Goal: Information Seeking & Learning: Learn about a topic

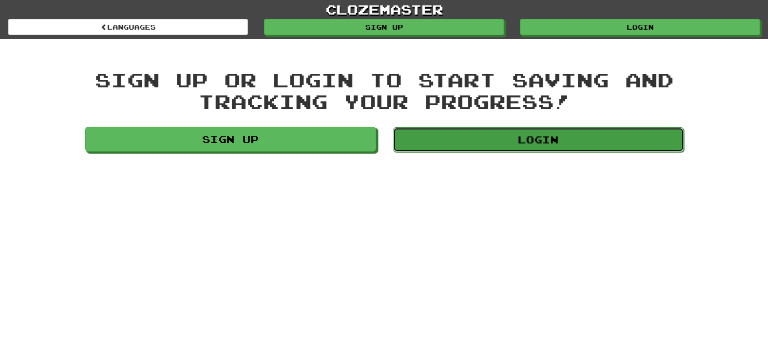
click at [477, 149] on link "Login" at bounding box center [538, 139] width 291 height 25
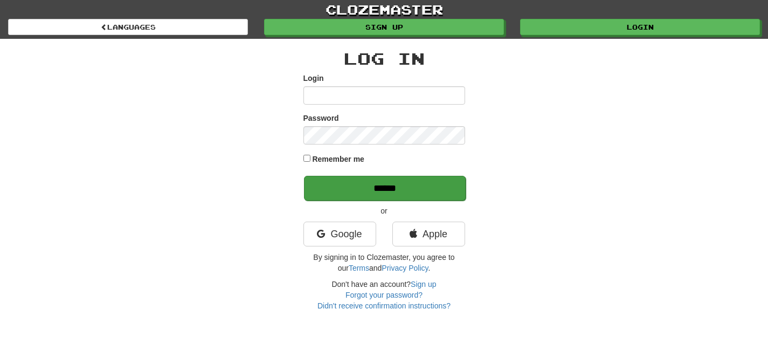
type input "**********"
click at [401, 190] on input "******" at bounding box center [385, 188] width 162 height 25
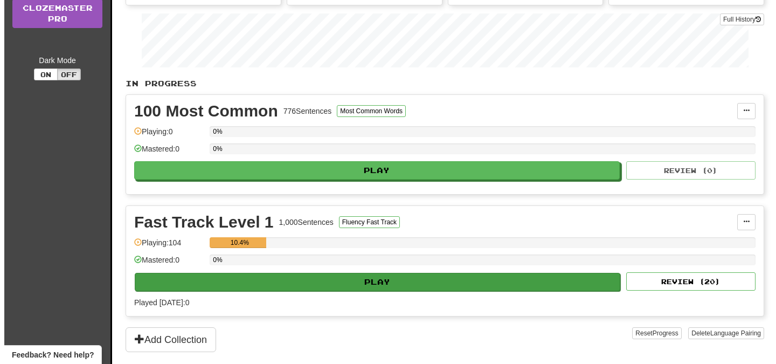
scroll to position [176, 0]
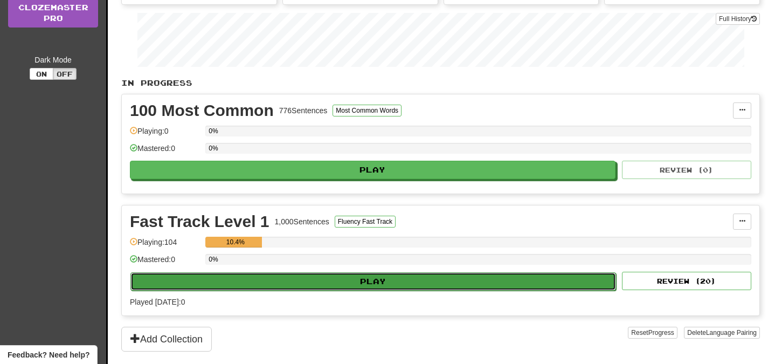
click at [359, 282] on button "Play" at bounding box center [372, 281] width 485 height 18
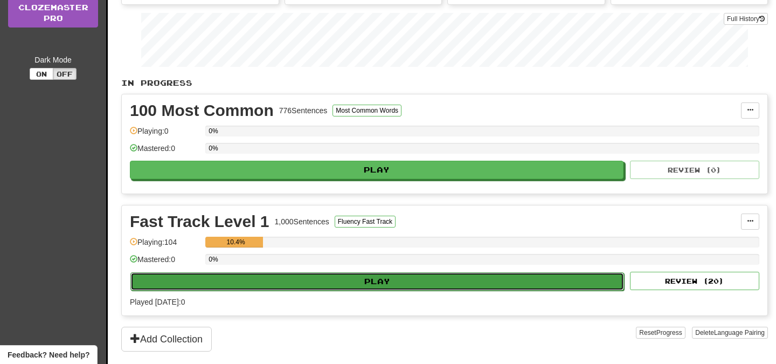
select select "**"
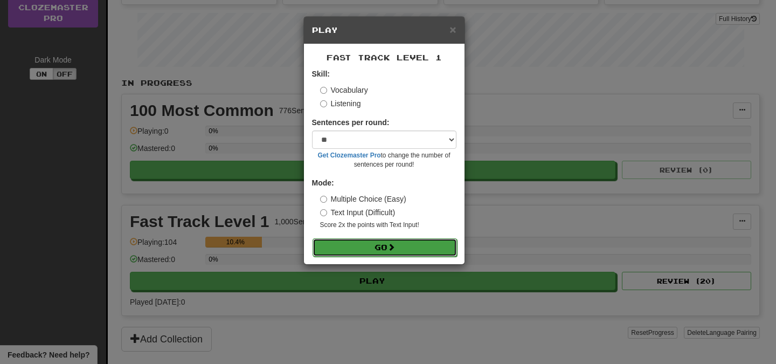
click at [406, 254] on button "Go" at bounding box center [384, 247] width 144 height 18
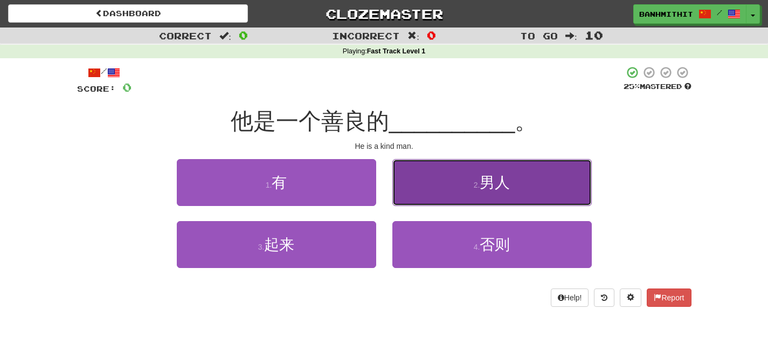
click at [501, 187] on span "男人" at bounding box center [494, 182] width 30 height 17
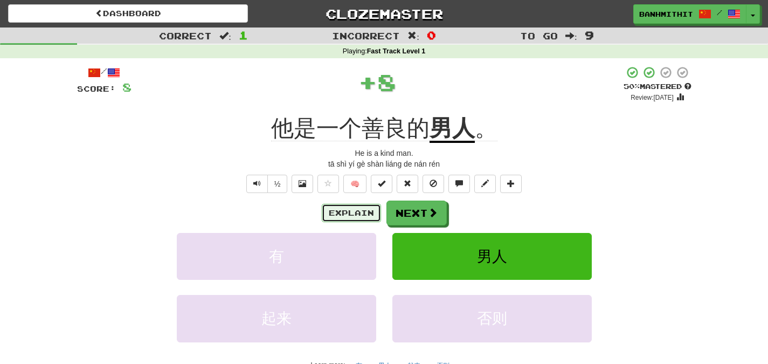
click at [363, 212] on button "Explain" at bounding box center [351, 213] width 59 height 18
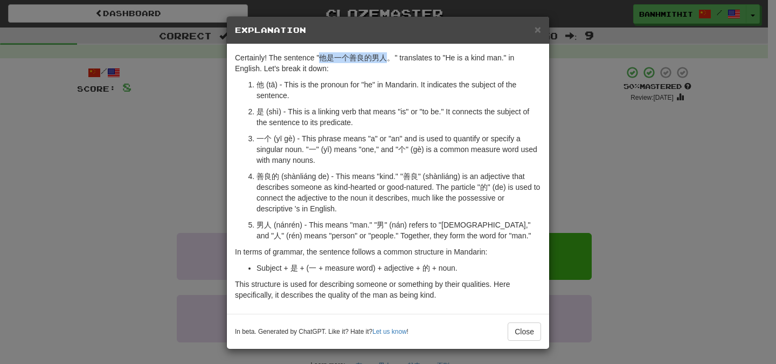
drag, startPoint x: 316, startPoint y: 60, endPoint x: 383, endPoint y: 58, distance: 67.4
click at [383, 58] on p "Certainly! The sentence "他是一个善良的男人。" translates to "He is a kind man." in Engli…" at bounding box center [388, 63] width 306 height 22
copy p "他是一个善良的男人"
click at [514, 329] on button "Close" at bounding box center [523, 331] width 33 height 18
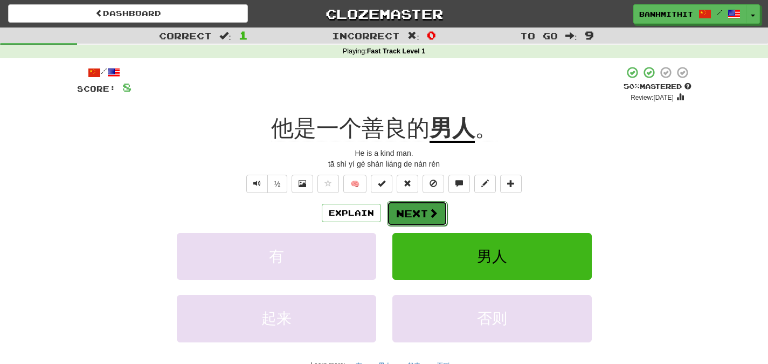
click at [431, 208] on span at bounding box center [433, 213] width 10 height 10
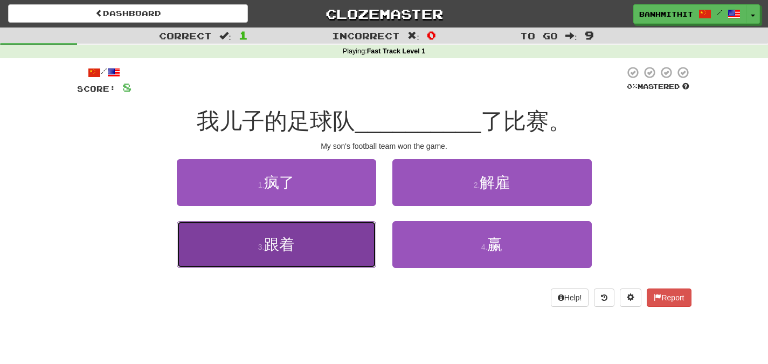
click at [344, 248] on button "3 . 跟着" at bounding box center [276, 244] width 199 height 47
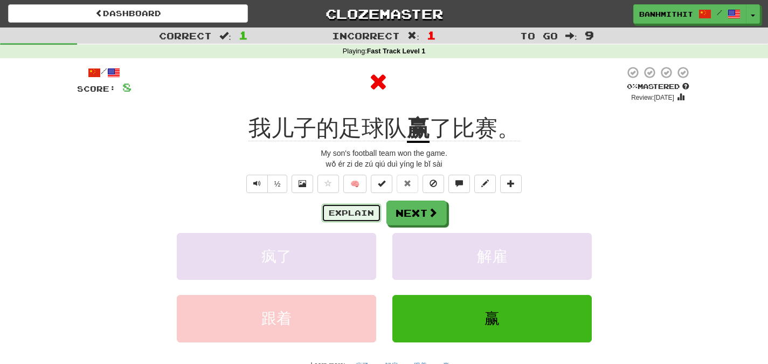
click at [356, 211] on button "Explain" at bounding box center [351, 213] width 59 height 18
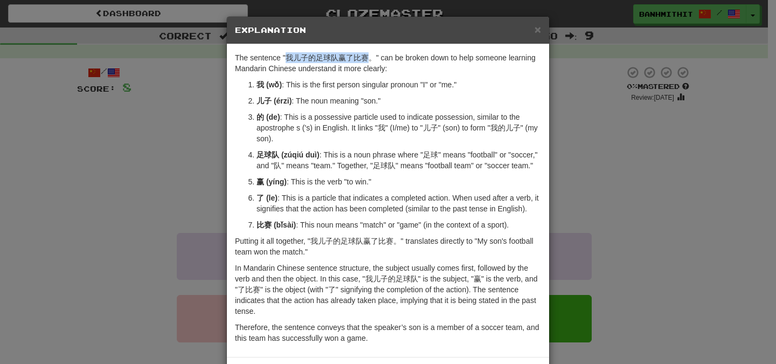
drag, startPoint x: 284, startPoint y: 58, endPoint x: 366, endPoint y: 56, distance: 81.9
click at [366, 56] on p "The sentence "我儿子的足球队赢了比赛。" can be broken down to help someone learning Mandari…" at bounding box center [388, 63] width 306 height 22
copy p "我儿子的足球队赢了比赛"
click at [361, 170] on p "足球队 (zúqiú duì) : This is a noun phrase where "足球" means "football" or "soccer,…" at bounding box center [398, 160] width 284 height 22
click at [142, 176] on div "× Explanation The sentence "我儿子的足球队赢了比赛。" can be broken down to help someone le…" at bounding box center [388, 182] width 776 height 364
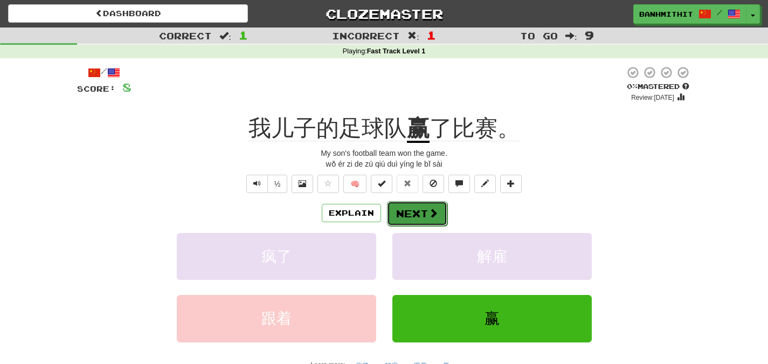
click at [421, 218] on button "Next" at bounding box center [417, 213] width 60 height 25
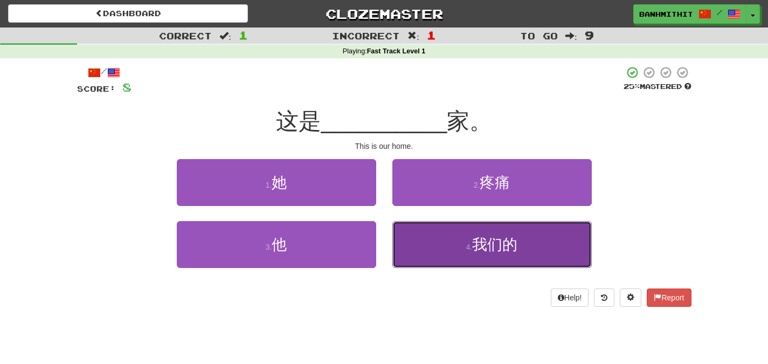
click at [489, 250] on span "我们的" at bounding box center [494, 244] width 45 height 17
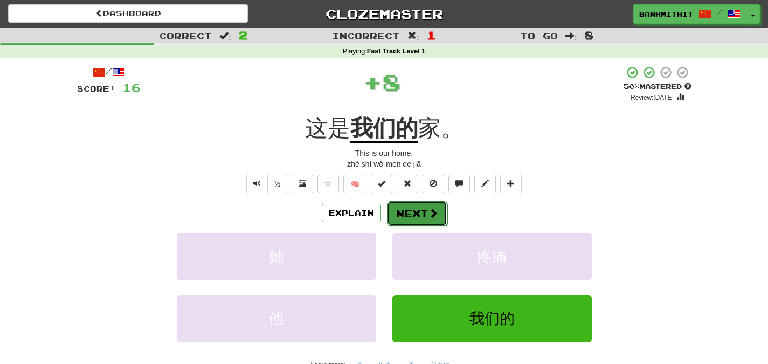
click at [409, 213] on button "Next" at bounding box center [417, 213] width 60 height 25
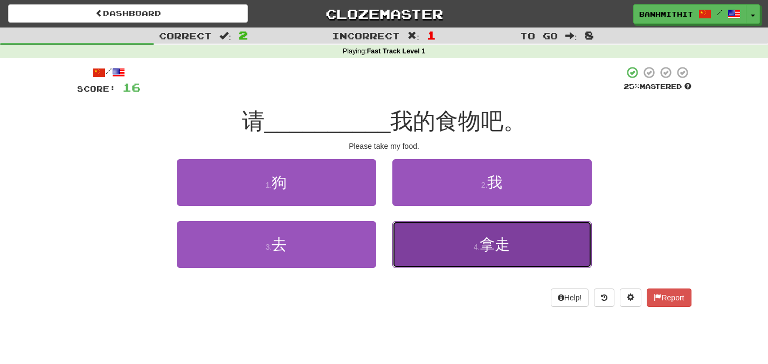
click at [482, 252] on span "拿走" at bounding box center [494, 244] width 30 height 17
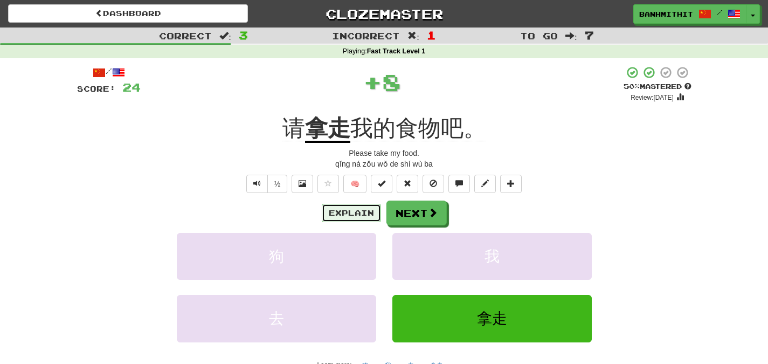
click at [354, 212] on button "Explain" at bounding box center [351, 213] width 59 height 18
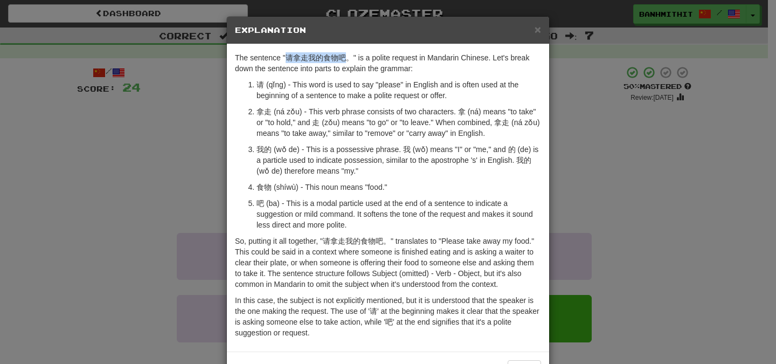
drag, startPoint x: 283, startPoint y: 58, endPoint x: 342, endPoint y: 58, distance: 58.7
click at [342, 58] on p "The sentence "请拿走我的食物吧。" is a polite request in Mandarin Chinese. Let's break d…" at bounding box center [388, 63] width 306 height 22
copy p "请拿走我的食物吧"
click at [129, 177] on div "× Explanation The sentence "请拿走我的食物吧。" is a polite request in Mandarin Chinese.…" at bounding box center [388, 182] width 776 height 364
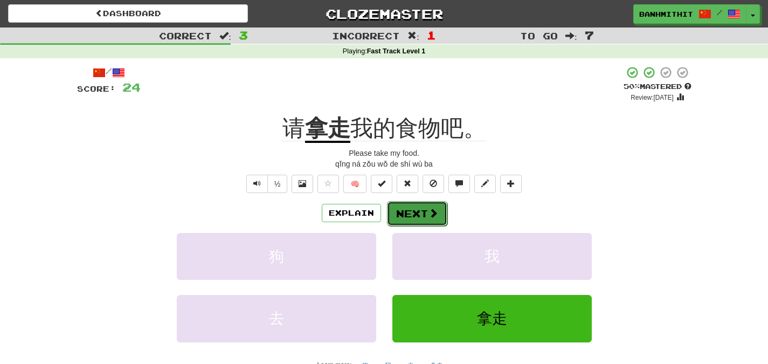
click at [429, 211] on span at bounding box center [433, 213] width 10 height 10
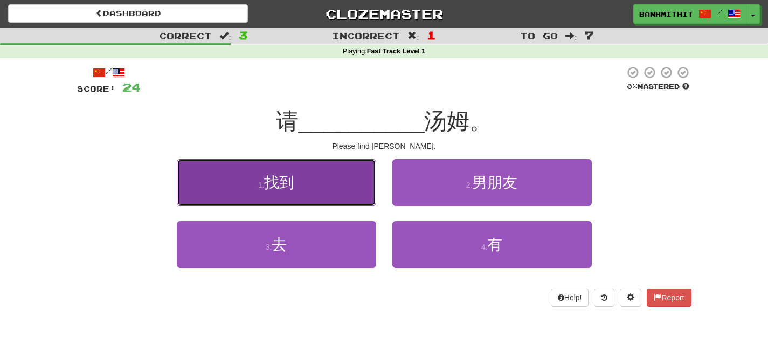
click at [262, 174] on button "1 . 找到" at bounding box center [276, 182] width 199 height 47
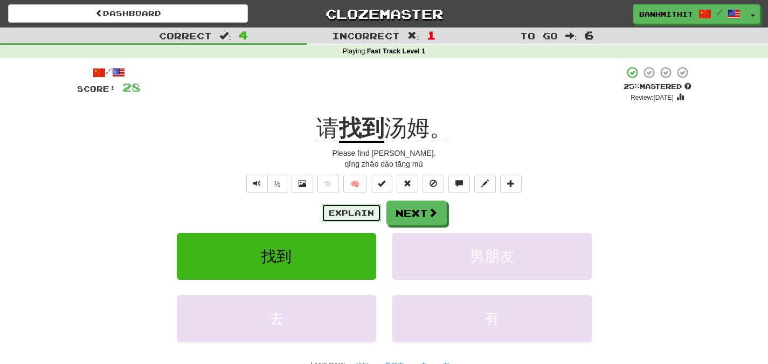
click at [358, 214] on button "Explain" at bounding box center [351, 213] width 59 height 18
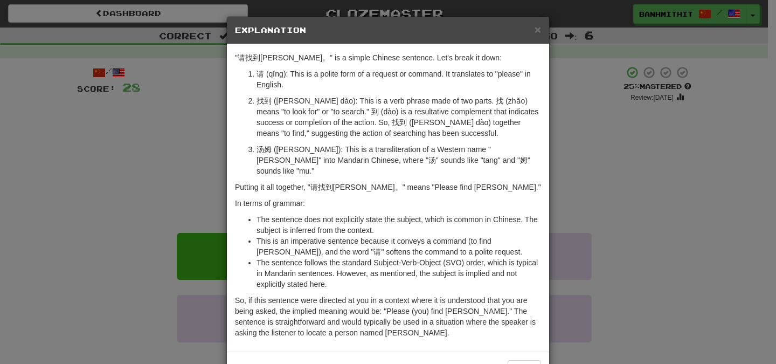
click at [563, 183] on div "× Explanation "请找到汤姆。" is a simple Chinese sentence. Let's break it down: 请 (qǐ…" at bounding box center [388, 182] width 776 height 364
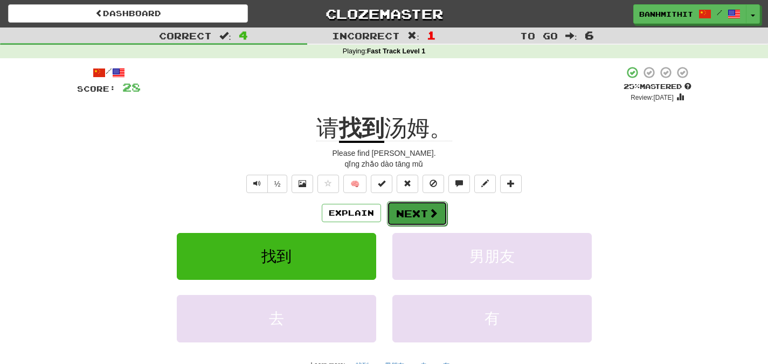
click at [412, 207] on button "Next" at bounding box center [417, 213] width 60 height 25
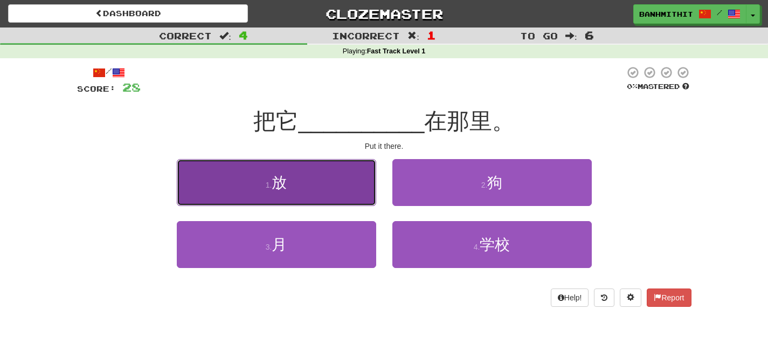
click at [332, 189] on button "1 . 放" at bounding box center [276, 182] width 199 height 47
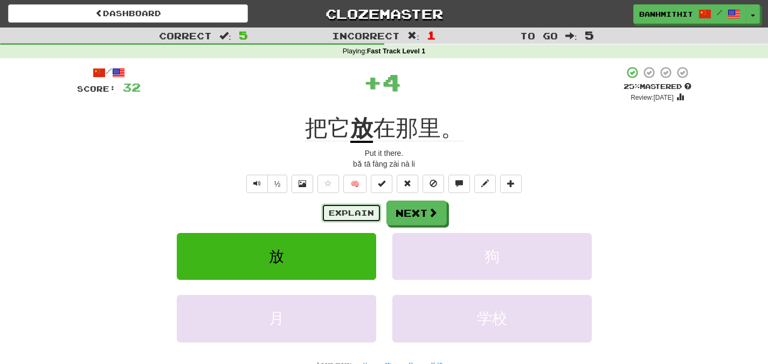
click at [356, 210] on button "Explain" at bounding box center [351, 213] width 59 height 18
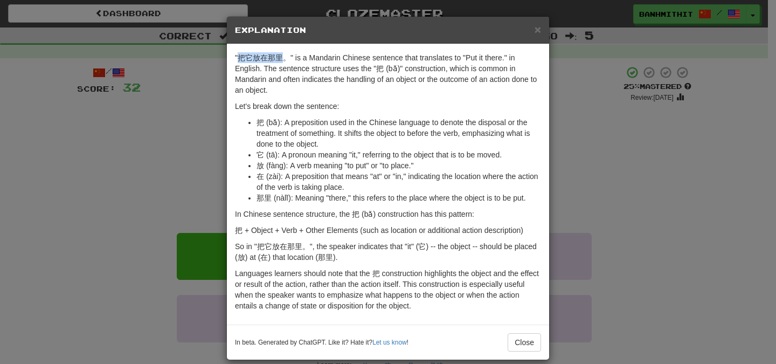
drag, startPoint x: 277, startPoint y: 58, endPoint x: 235, endPoint y: 57, distance: 42.6
click at [235, 57] on p ""把它放在那里。" is a Mandarin Chinese sentence that translates to "Put it there." in …" at bounding box center [388, 73] width 306 height 43
copy p "把它放在那里"
click at [581, 172] on div "× Explanation "把它放在那里。" is a Mandarin Chinese sentence that translates to "Put …" at bounding box center [388, 182] width 776 height 364
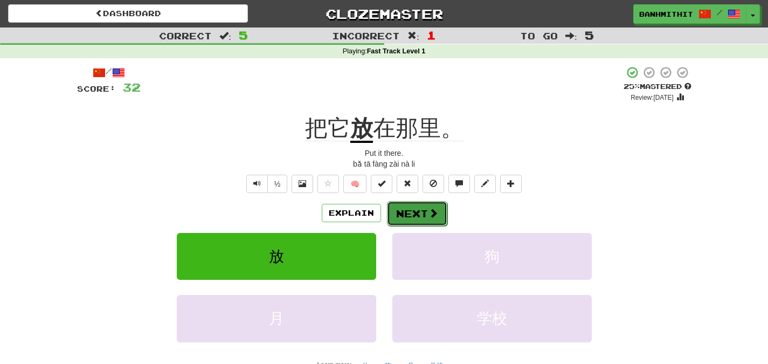
click at [408, 219] on button "Next" at bounding box center [417, 213] width 60 height 25
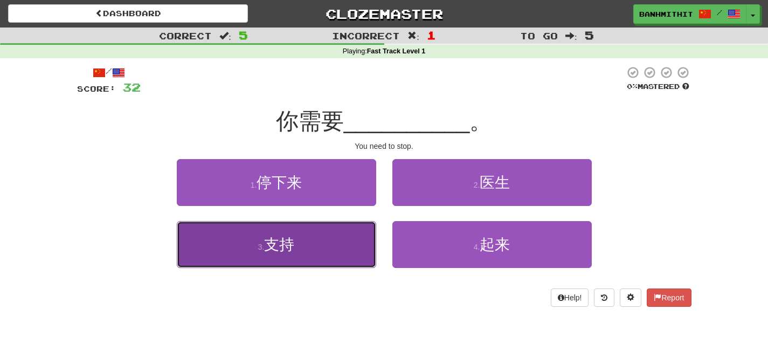
click at [323, 232] on button "3 . 支持" at bounding box center [276, 244] width 199 height 47
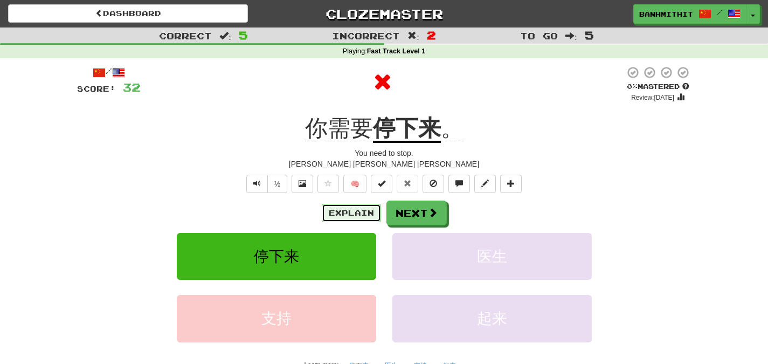
click at [359, 213] on button "Explain" at bounding box center [351, 213] width 59 height 18
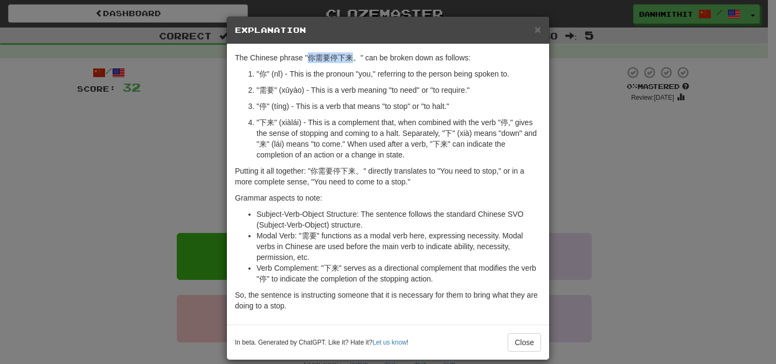
drag, startPoint x: 304, startPoint y: 57, endPoint x: 346, endPoint y: 58, distance: 42.6
click at [346, 58] on p "The Chinese phrase "你需要停下来。" can be broken down as follows:" at bounding box center [388, 57] width 306 height 11
copy p "你需要停下来"
click at [135, 146] on div "× Explanation The Chinese phrase "你需要停下来。" can be broken down as follows: "你" (…" at bounding box center [388, 182] width 776 height 364
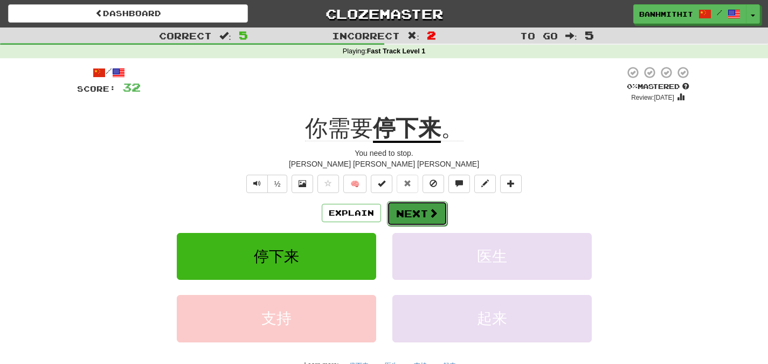
click at [423, 224] on button "Next" at bounding box center [417, 213] width 60 height 25
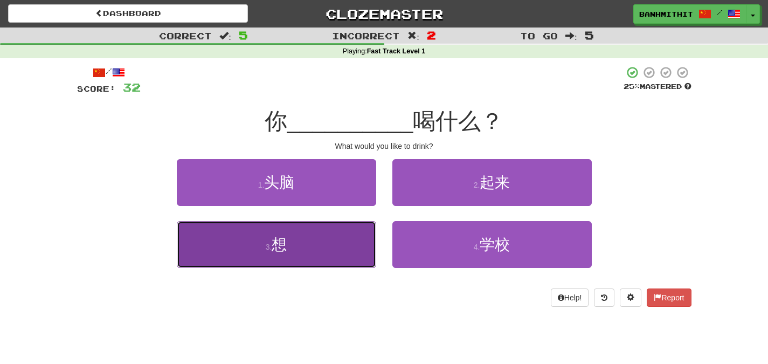
click at [307, 243] on button "3 . 想" at bounding box center [276, 244] width 199 height 47
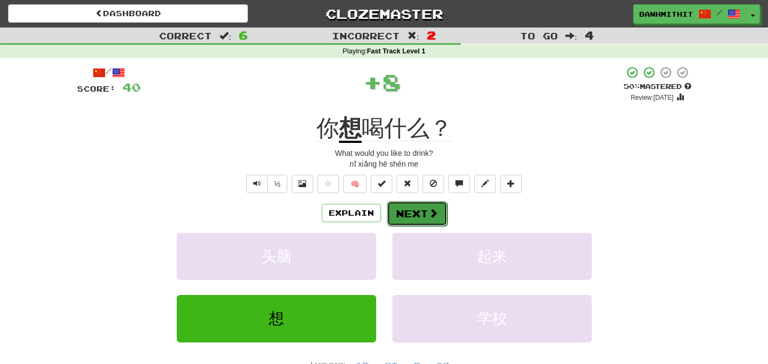
click at [420, 210] on button "Next" at bounding box center [417, 213] width 60 height 25
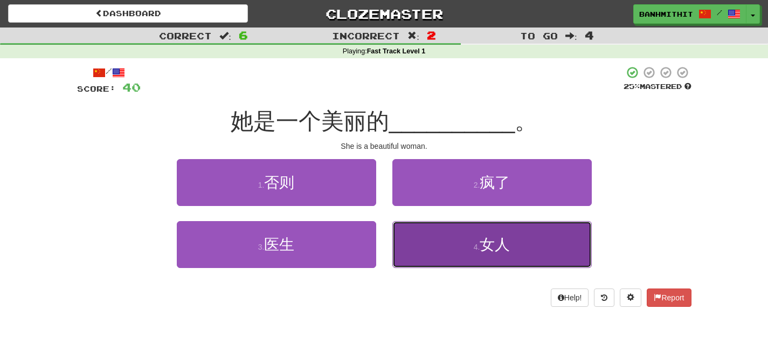
click at [486, 233] on button "4 . 女人" at bounding box center [491, 244] width 199 height 47
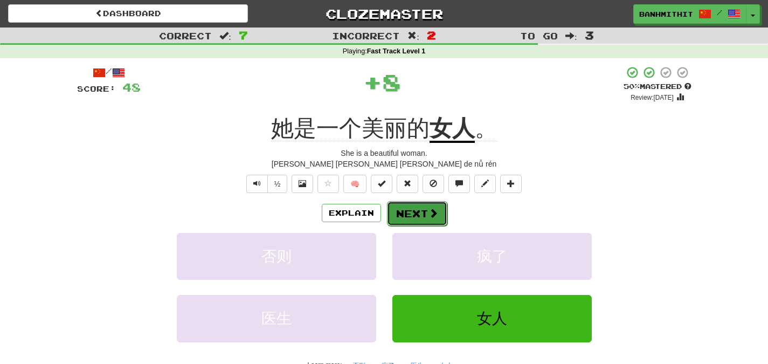
click at [409, 214] on button "Next" at bounding box center [417, 213] width 60 height 25
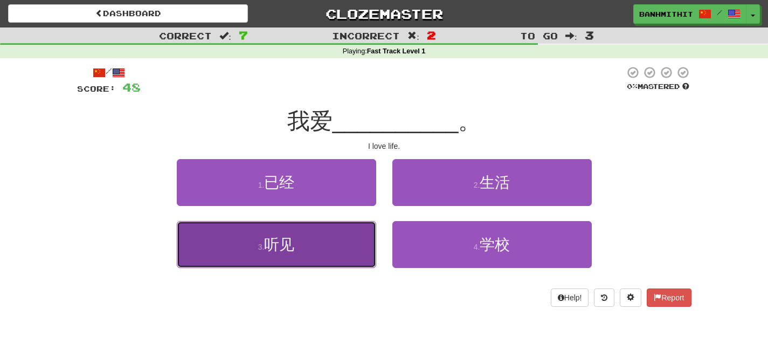
click at [316, 247] on button "3 . 听见" at bounding box center [276, 244] width 199 height 47
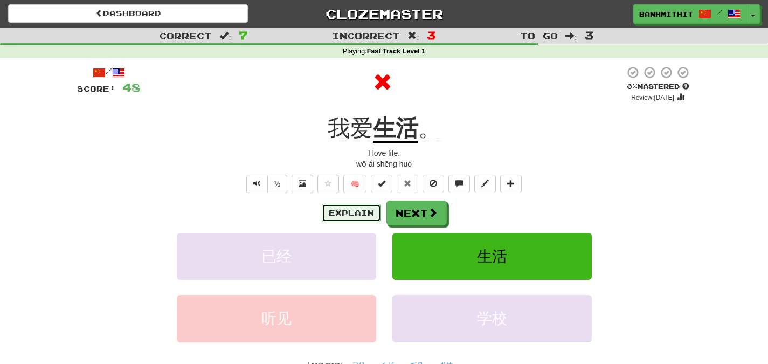
click at [343, 213] on button "Explain" at bounding box center [351, 213] width 59 height 18
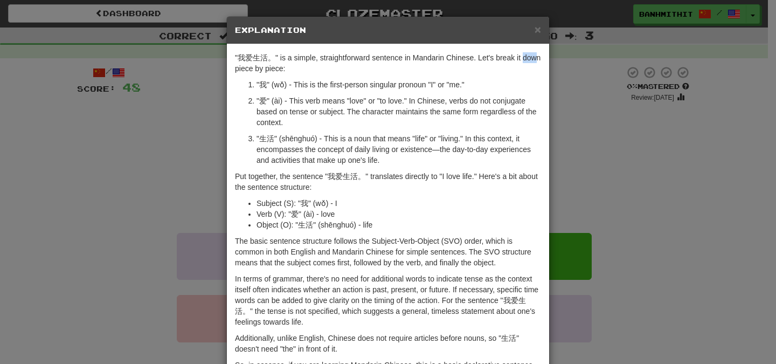
drag, startPoint x: 232, startPoint y: 66, endPoint x: 248, endPoint y: 65, distance: 15.7
click at [247, 65] on div ""我爱生活。" is a simple, straightforward sentence in Mandarin Chinese. Let's break …" at bounding box center [388, 235] width 322 height 382
drag, startPoint x: 264, startPoint y: 57, endPoint x: 236, endPoint y: 56, distance: 28.0
click at [236, 56] on p ""我爱生活。" is a simple, straightforward sentence in Mandarin Chinese. Let's break …" at bounding box center [388, 63] width 306 height 22
copy p "我爱生活"
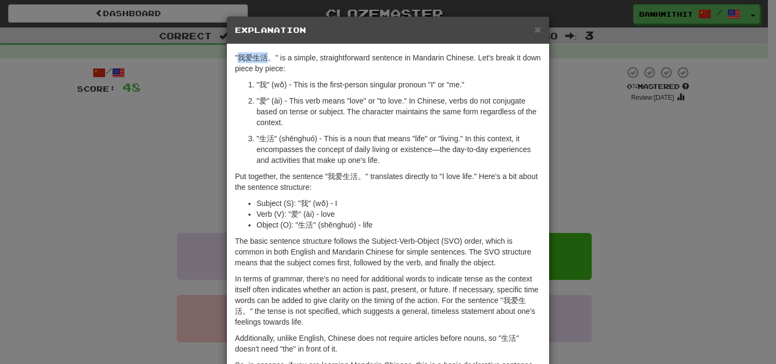
click at [172, 144] on div "× Explanation "我爱生活。" is a simple, straightforward sentence in Mandarin Chinese…" at bounding box center [388, 182] width 776 height 364
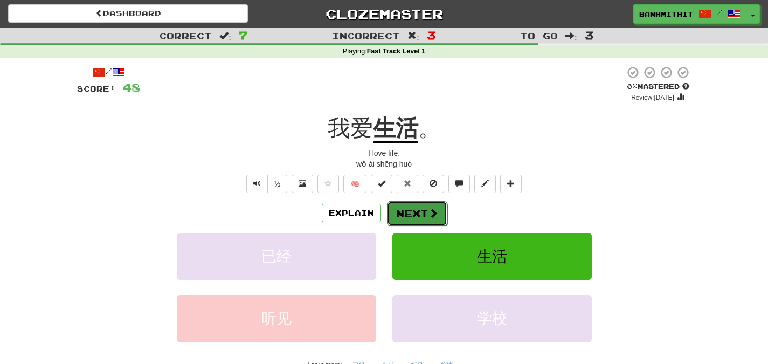
click at [406, 211] on button "Next" at bounding box center [417, 213] width 60 height 25
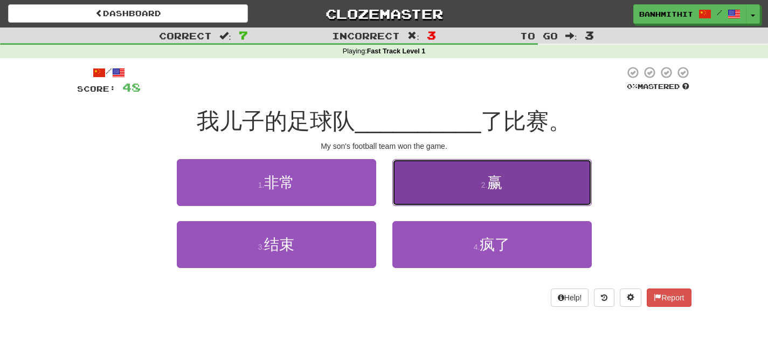
click at [525, 176] on button "2 . 赢" at bounding box center [491, 182] width 199 height 47
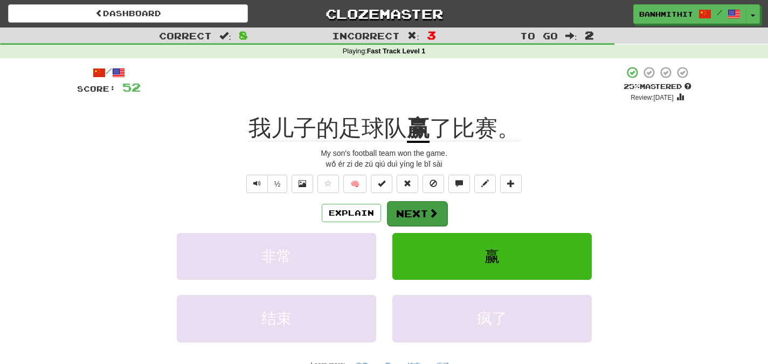
click at [408, 200] on div "/ Score: 52 + 4 25 % Mastered Review: 2025-09-20 我儿子的足球队 赢 了比赛。 My son's footba…" at bounding box center [384, 231] width 614 height 331
click at [409, 211] on button "Next" at bounding box center [417, 213] width 60 height 25
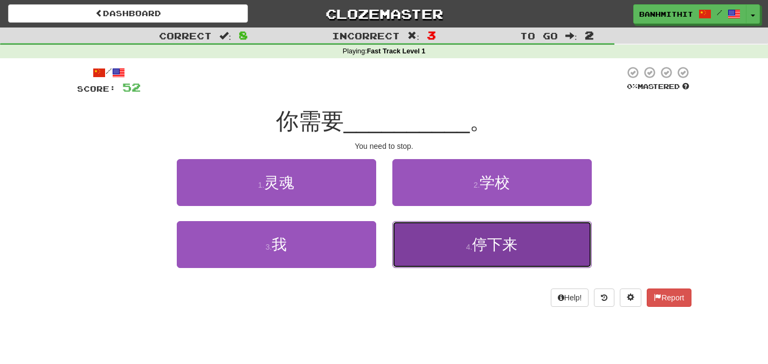
click at [483, 247] on span "停下来" at bounding box center [494, 244] width 45 height 17
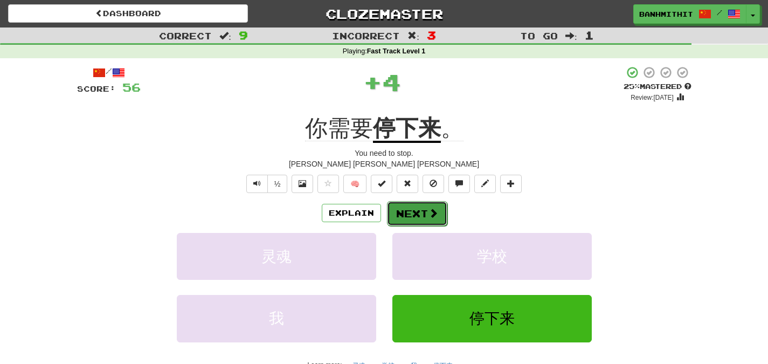
click at [419, 214] on button "Next" at bounding box center [417, 213] width 60 height 25
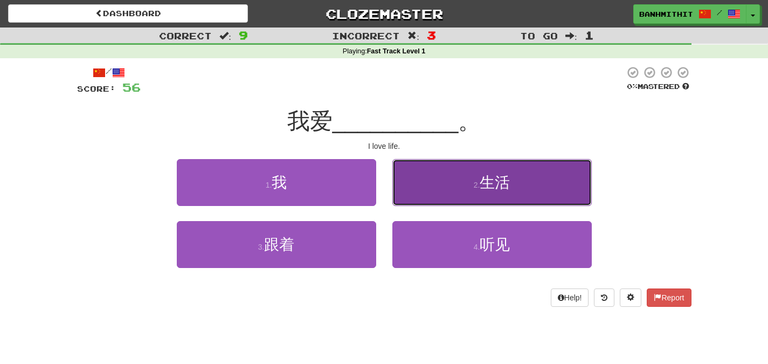
click at [515, 192] on button "2 . 生活" at bounding box center [491, 182] width 199 height 47
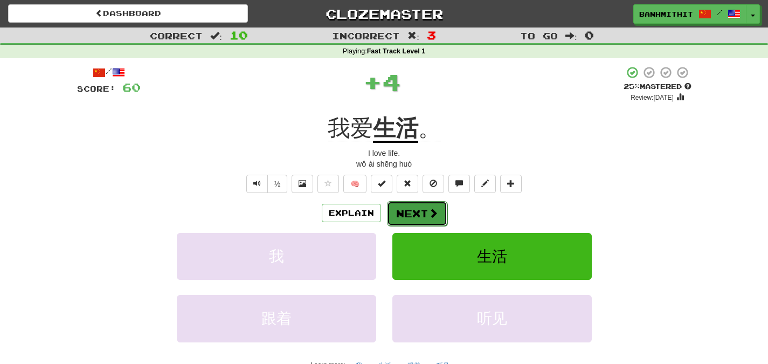
click at [421, 213] on button "Next" at bounding box center [417, 213] width 60 height 25
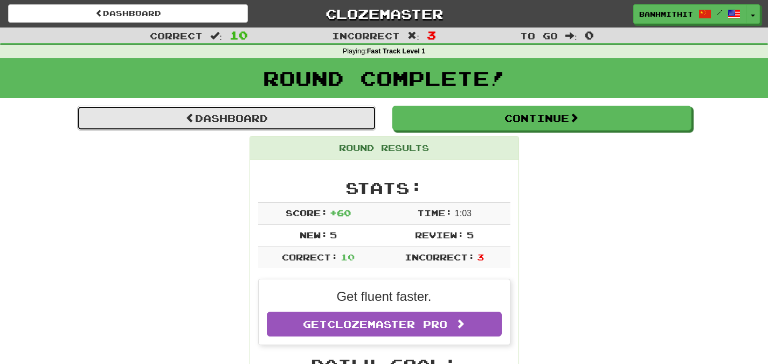
click at [260, 122] on link "Dashboard" at bounding box center [226, 118] width 299 height 25
